Goal: Task Accomplishment & Management: Manage account settings

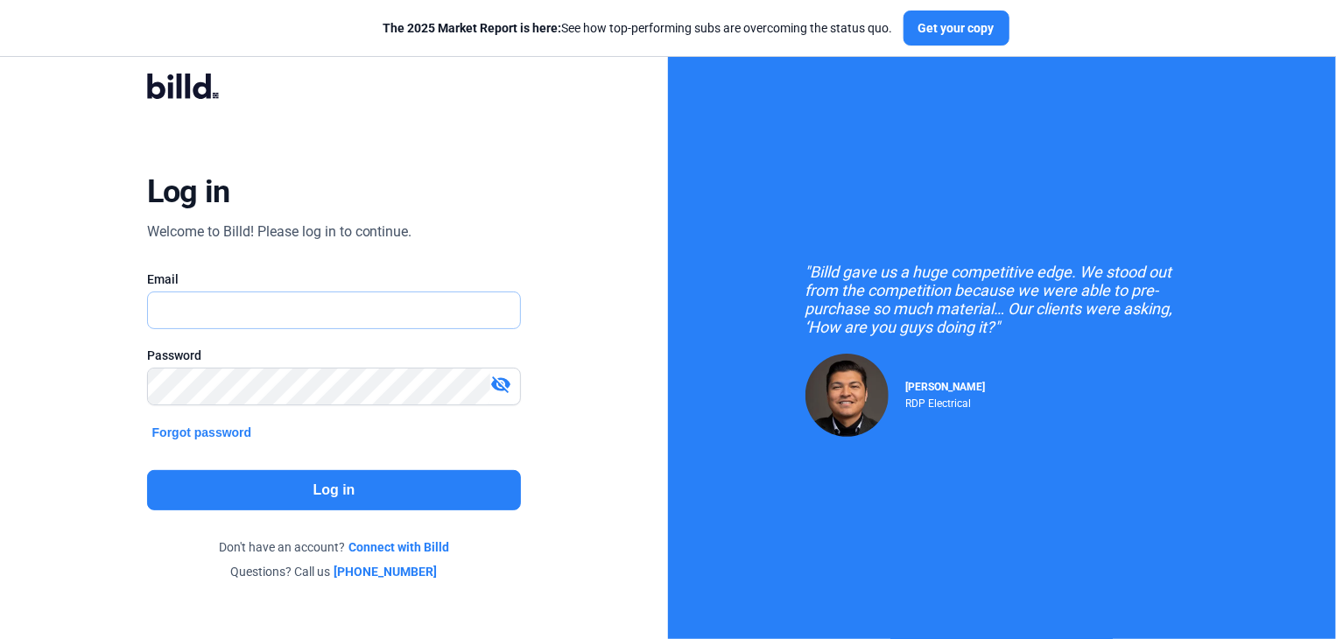
click at [155, 308] on input "text" at bounding box center [325, 310] width 354 height 36
type input "[EMAIL_ADDRESS][DOMAIN_NAME]"
click at [319, 481] on button "Log in" at bounding box center [334, 490] width 375 height 40
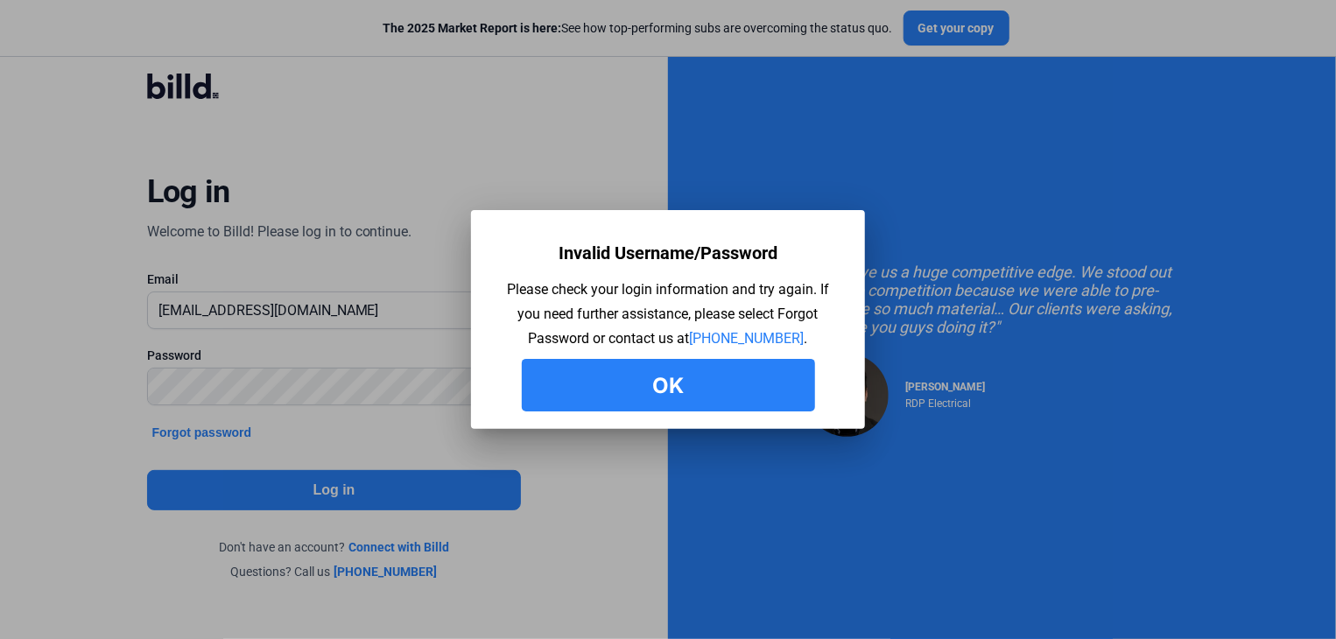
click at [672, 378] on button "Ok" at bounding box center [668, 385] width 293 height 53
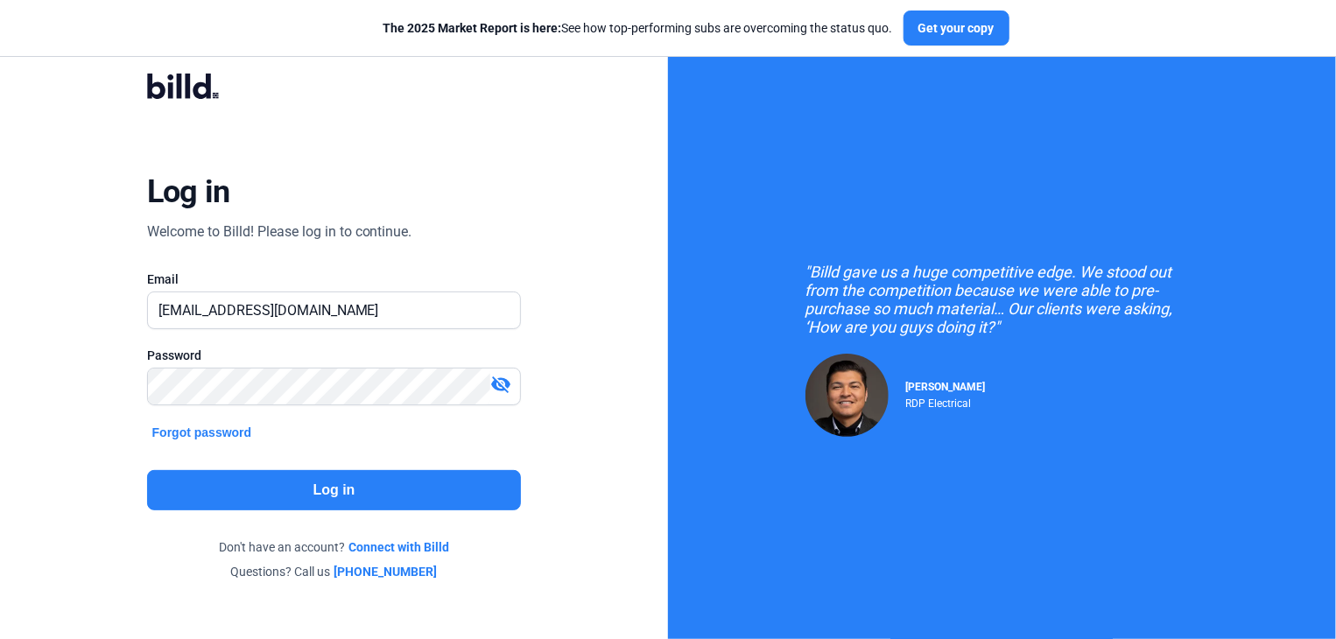
click at [323, 488] on button "Log in" at bounding box center [334, 490] width 375 height 40
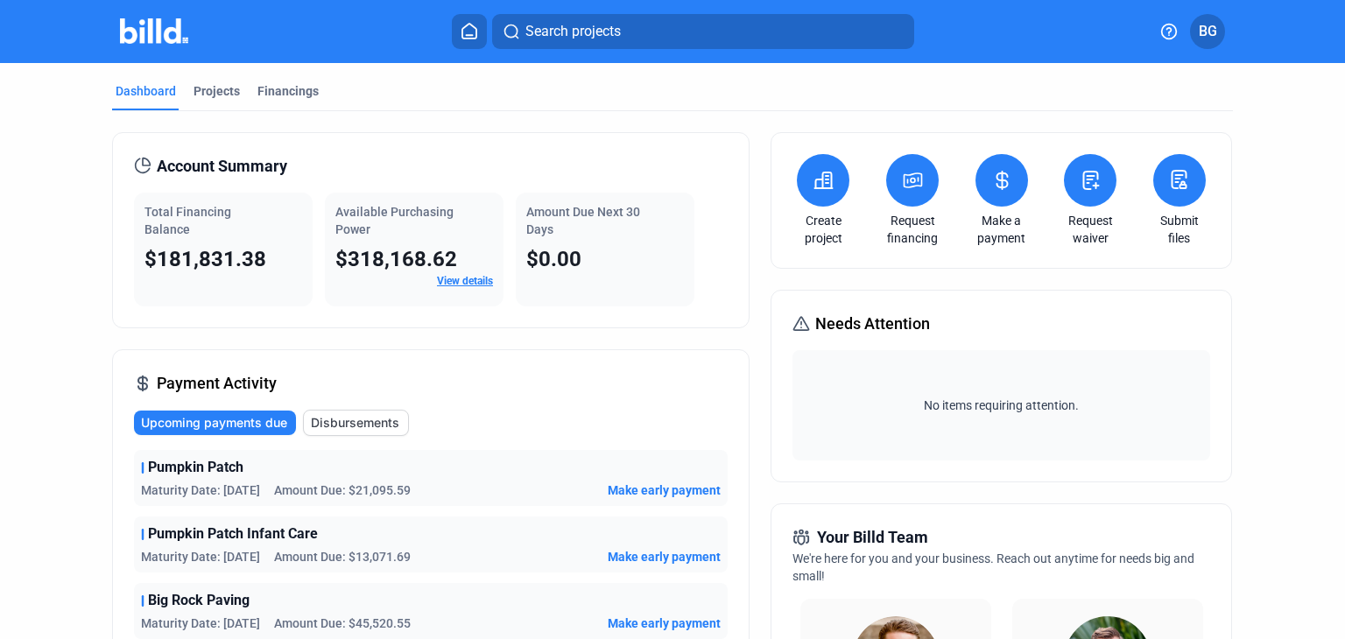
click at [1209, 29] on span "BG" at bounding box center [1207, 31] width 18 height 21
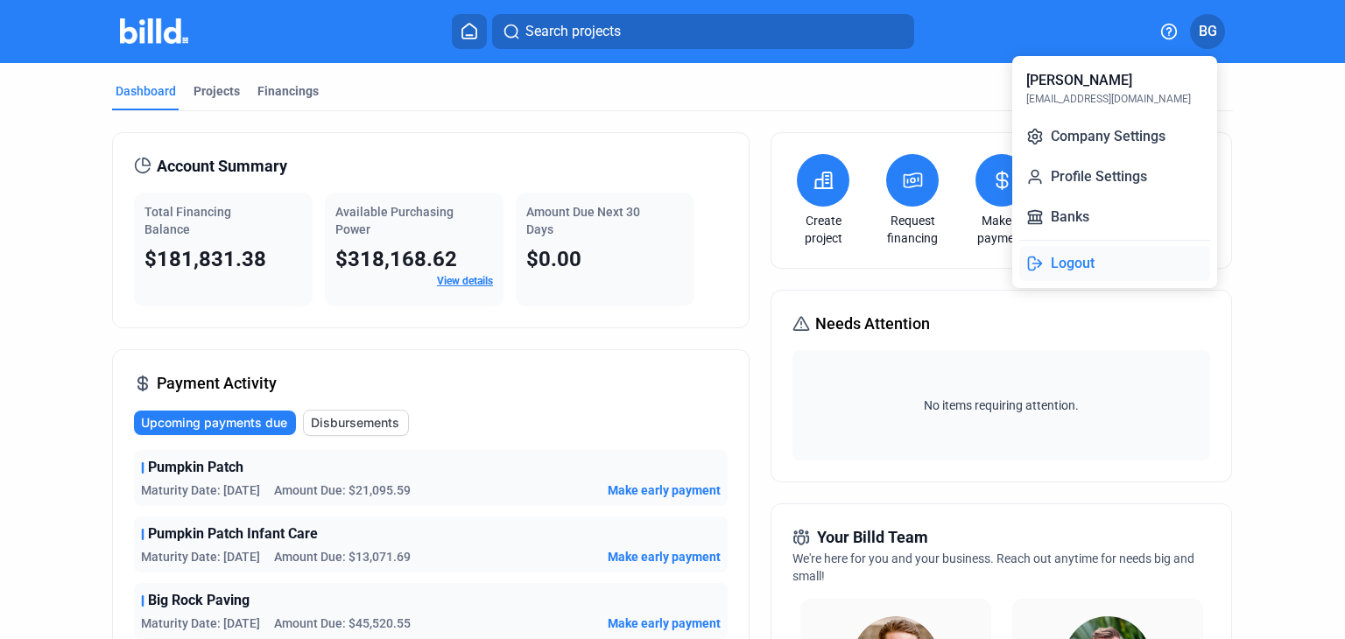
click at [1064, 264] on button "Logout" at bounding box center [1114, 263] width 191 height 35
